Goal: Transaction & Acquisition: Purchase product/service

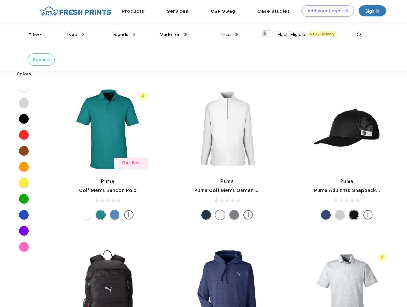
scroll to position [0, 0]
click at [326, 11] on link "Add your Logo Design Tool" at bounding box center [328, 10] width 53 height 11
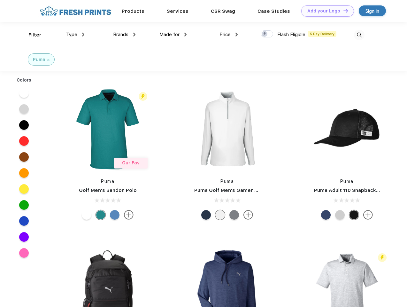
click at [0, 0] on div "Design Tool" at bounding box center [0, 0] width 0 height 0
click at [343, 11] on link "Add your Logo Design Tool" at bounding box center [328, 10] width 53 height 11
click at [31, 35] on div "Filter" at bounding box center [34, 34] width 13 height 7
click at [75, 35] on span "Type" at bounding box center [71, 35] width 11 height 6
click at [124, 35] on span "Brands" at bounding box center [120, 35] width 15 height 6
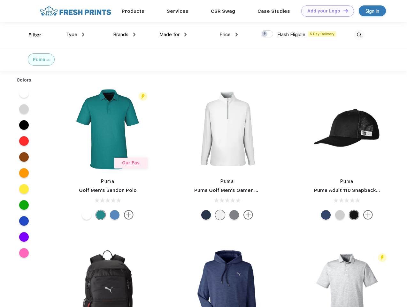
click at [173, 35] on span "Made for" at bounding box center [170, 35] width 20 height 6
click at [229, 35] on span "Price" at bounding box center [225, 35] width 11 height 6
click at [267, 34] on div at bounding box center [267, 33] width 12 height 7
click at [265, 34] on input "checkbox" at bounding box center [263, 32] width 4 height 4
click at [359, 35] on img at bounding box center [359, 35] width 11 height 11
